Goal: Check status

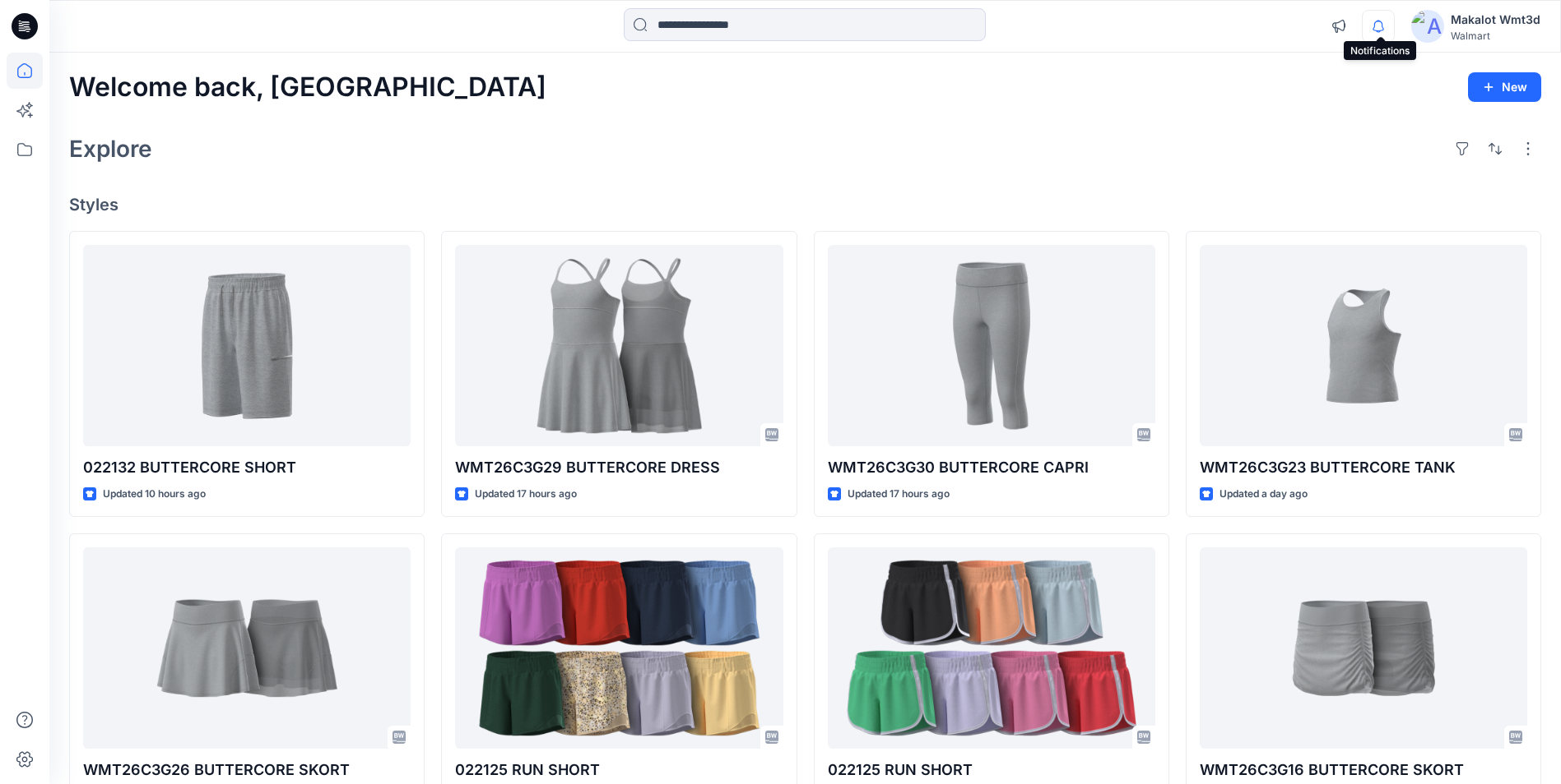
click at [1383, 39] on icon "button" at bounding box center [1377, 26] width 31 height 33
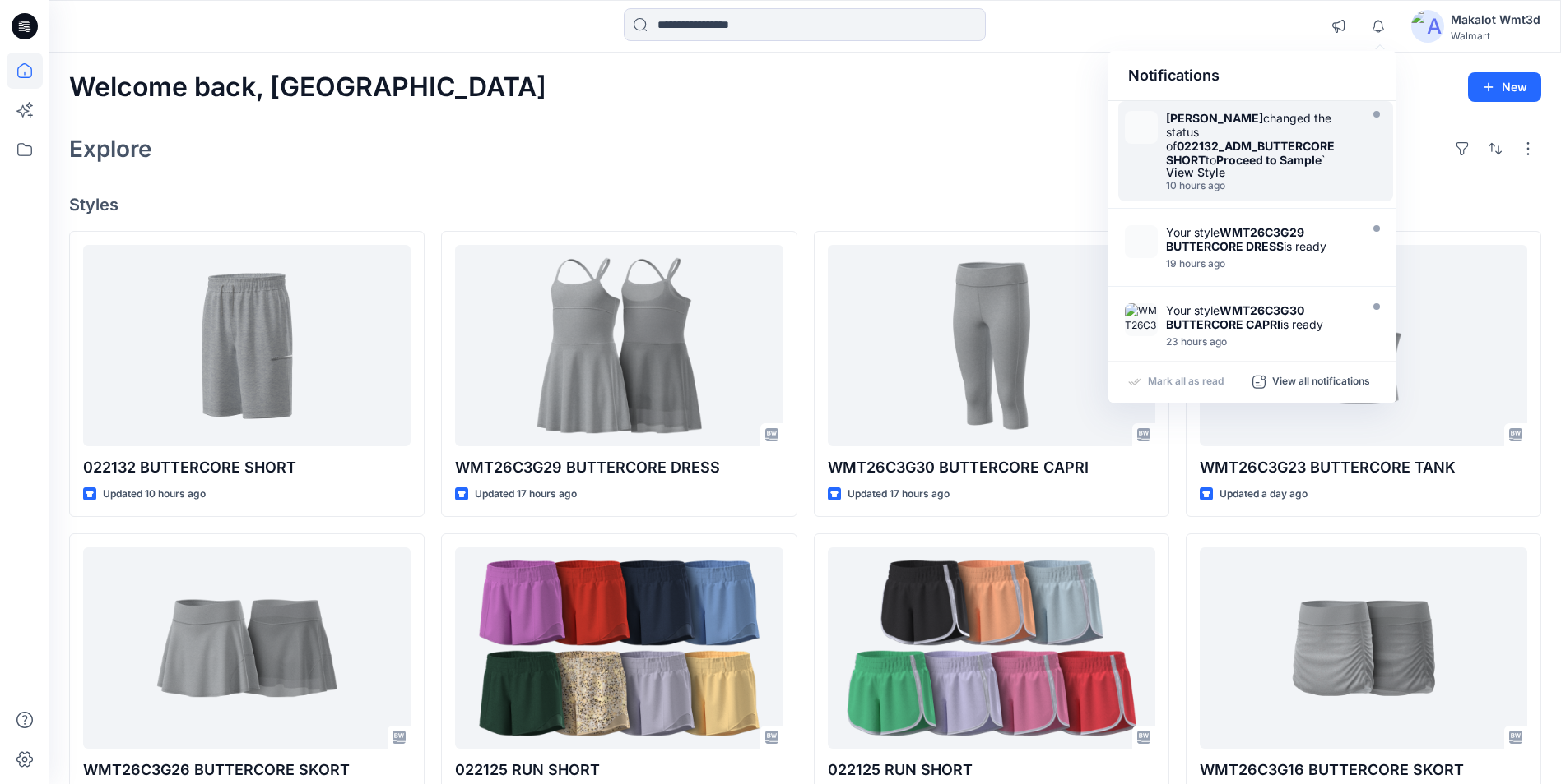
click at [1336, 150] on div "[PERSON_NAME] changed the status of 022132_ADM_BUTTERCORE SHORT to Proceed to S…" at bounding box center [1260, 138] width 189 height 56
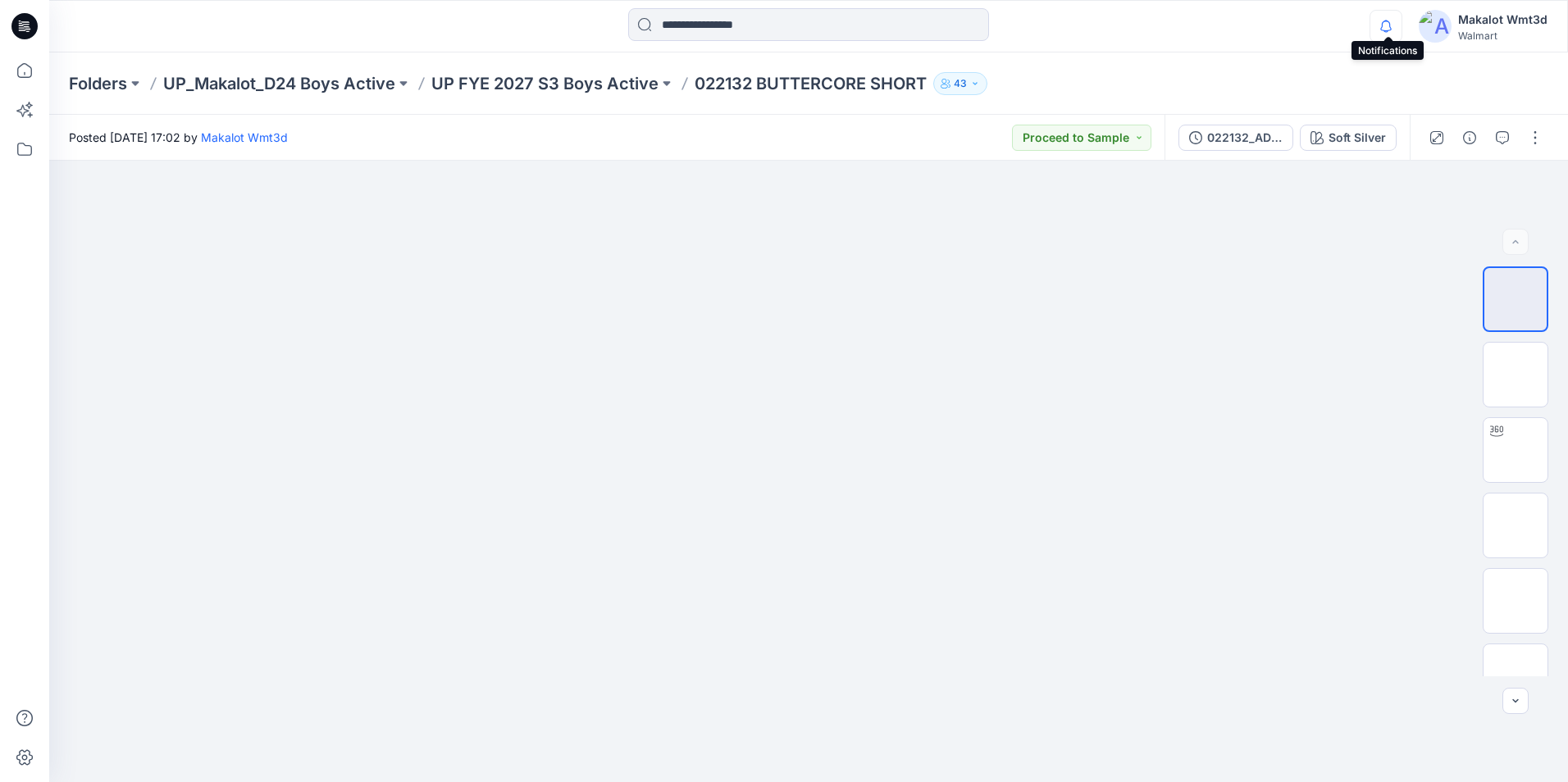
click at [1384, 39] on icon "button" at bounding box center [1385, 26] width 31 height 33
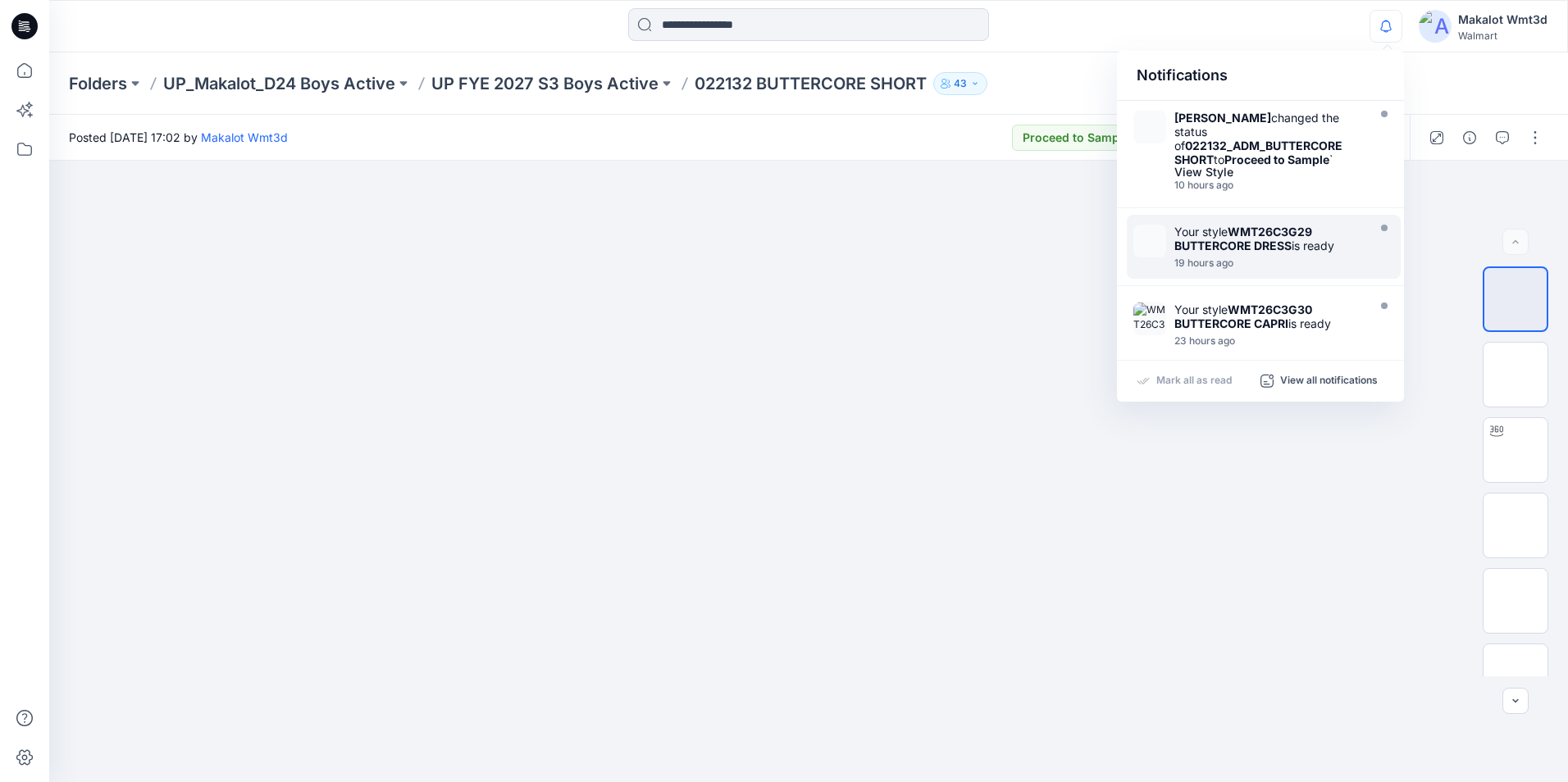
click at [1235, 219] on div "Your style WMT26C3G29 BUTTERCORE DRESS is ready 19 hours ago" at bounding box center [1263, 246] width 273 height 64
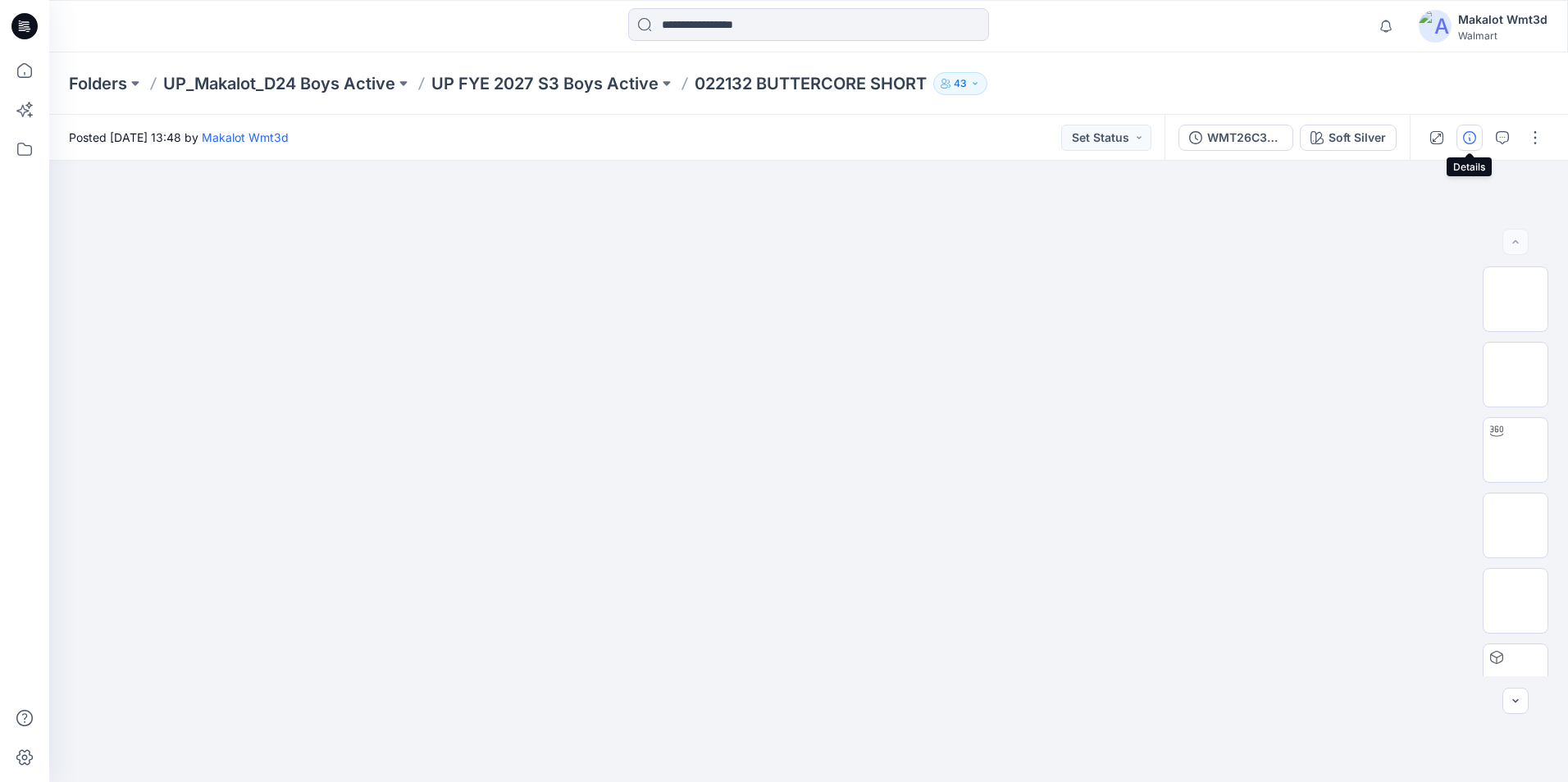
click at [1465, 131] on icon "button" at bounding box center [1469, 137] width 13 height 13
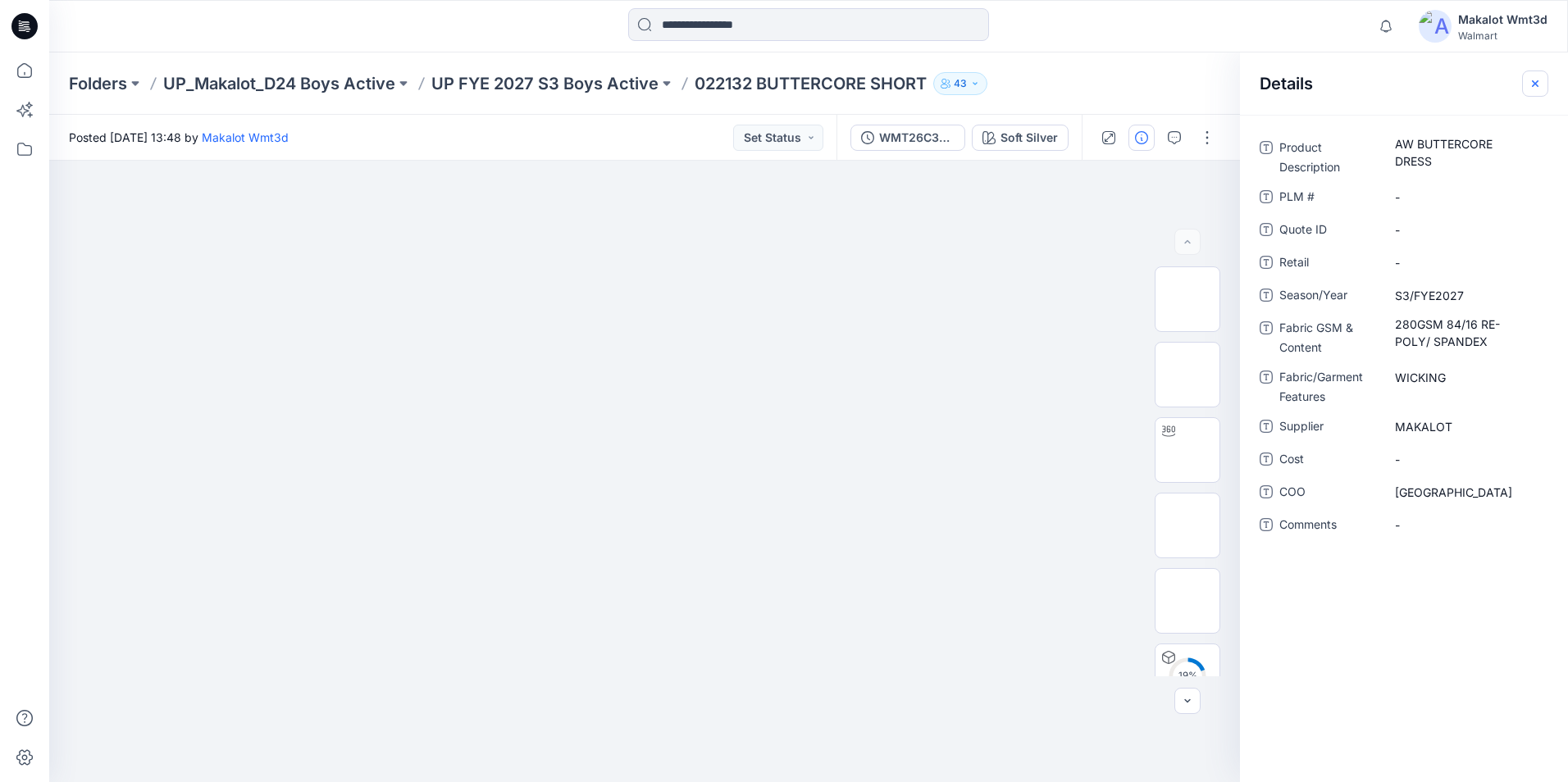
click at [1533, 91] on button "button" at bounding box center [1535, 84] width 26 height 26
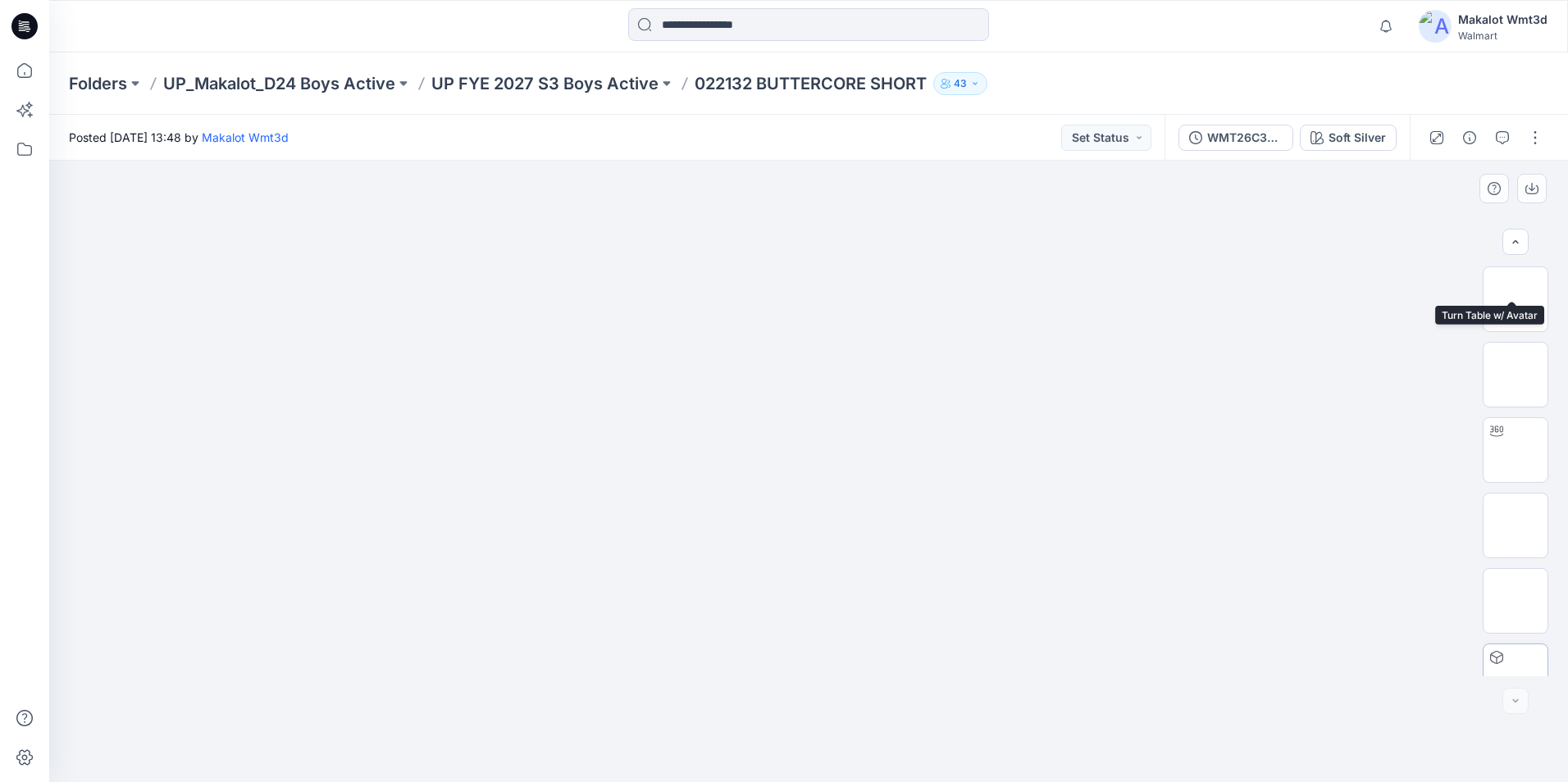
scroll to position [184, 0]
